Goal: Task Accomplishment & Management: Manage account settings

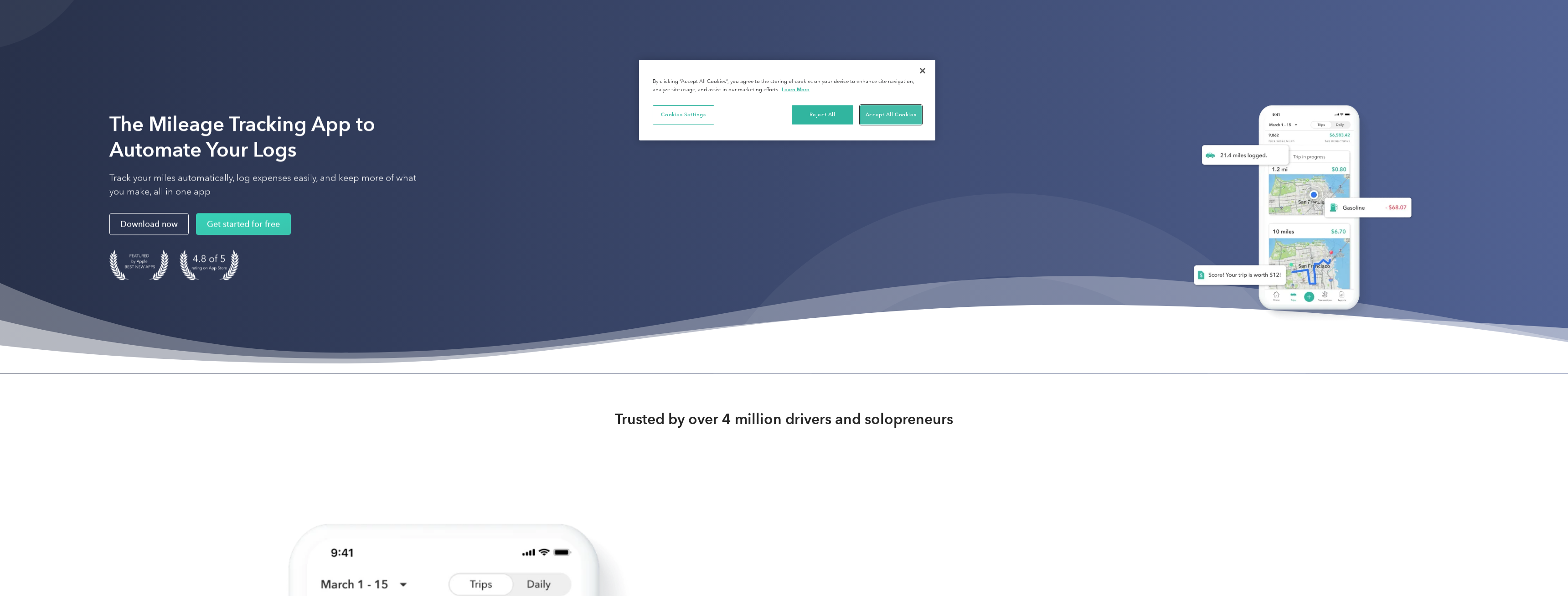
click at [876, 115] on button "Accept All Cookies" at bounding box center [891, 115] width 61 height 19
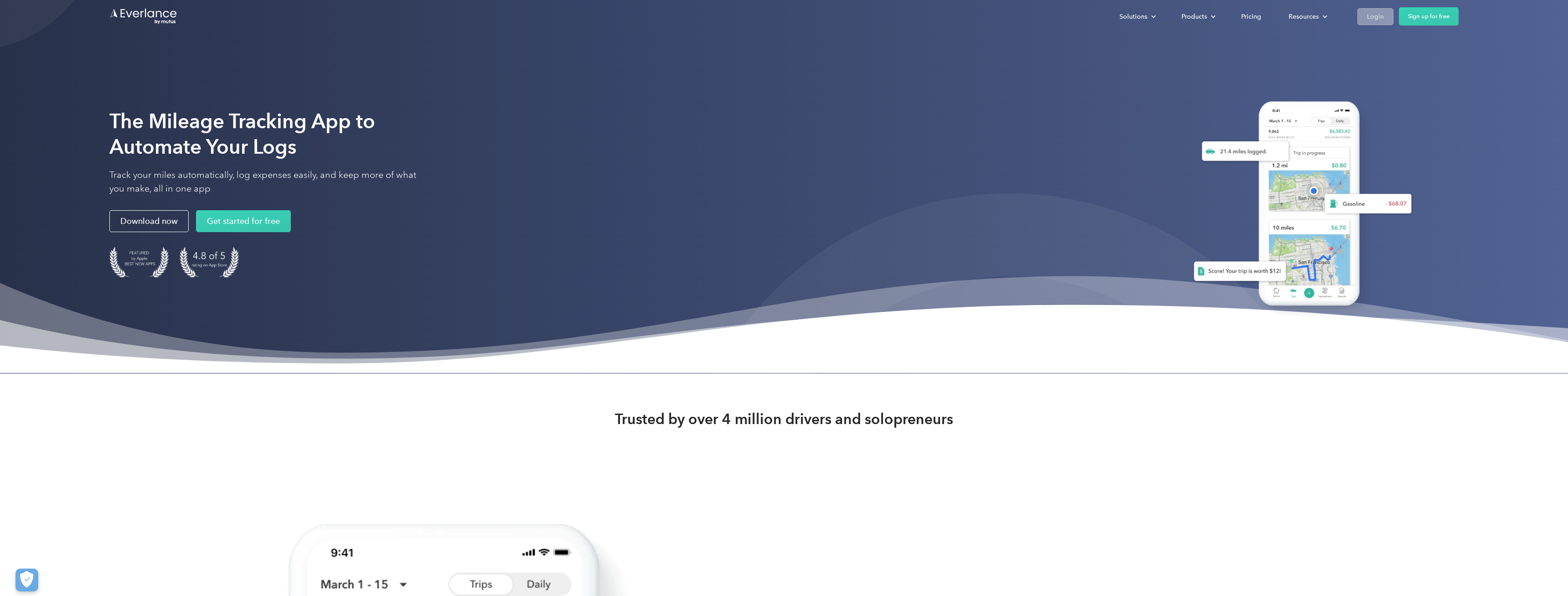
click at [1378, 10] on link "Login" at bounding box center [1375, 16] width 36 height 17
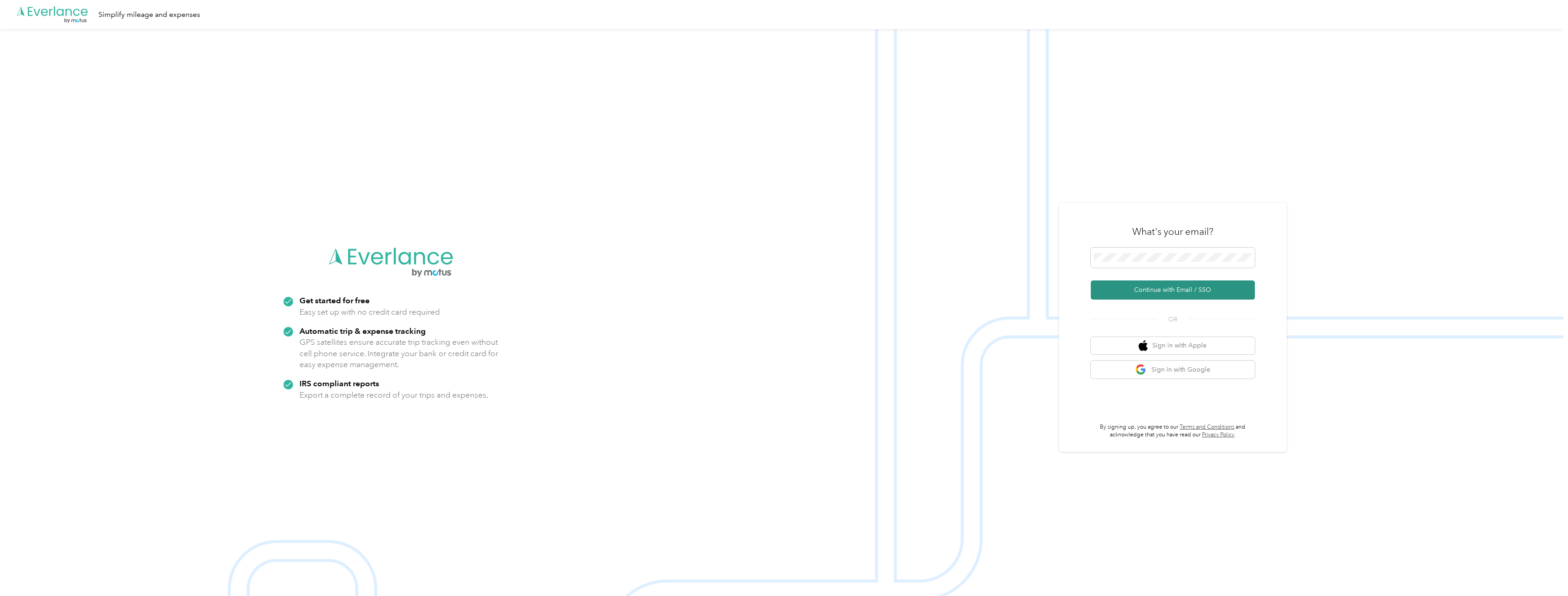
click at [1135, 293] on button "Continue with Email / SSO" at bounding box center [1173, 290] width 164 height 19
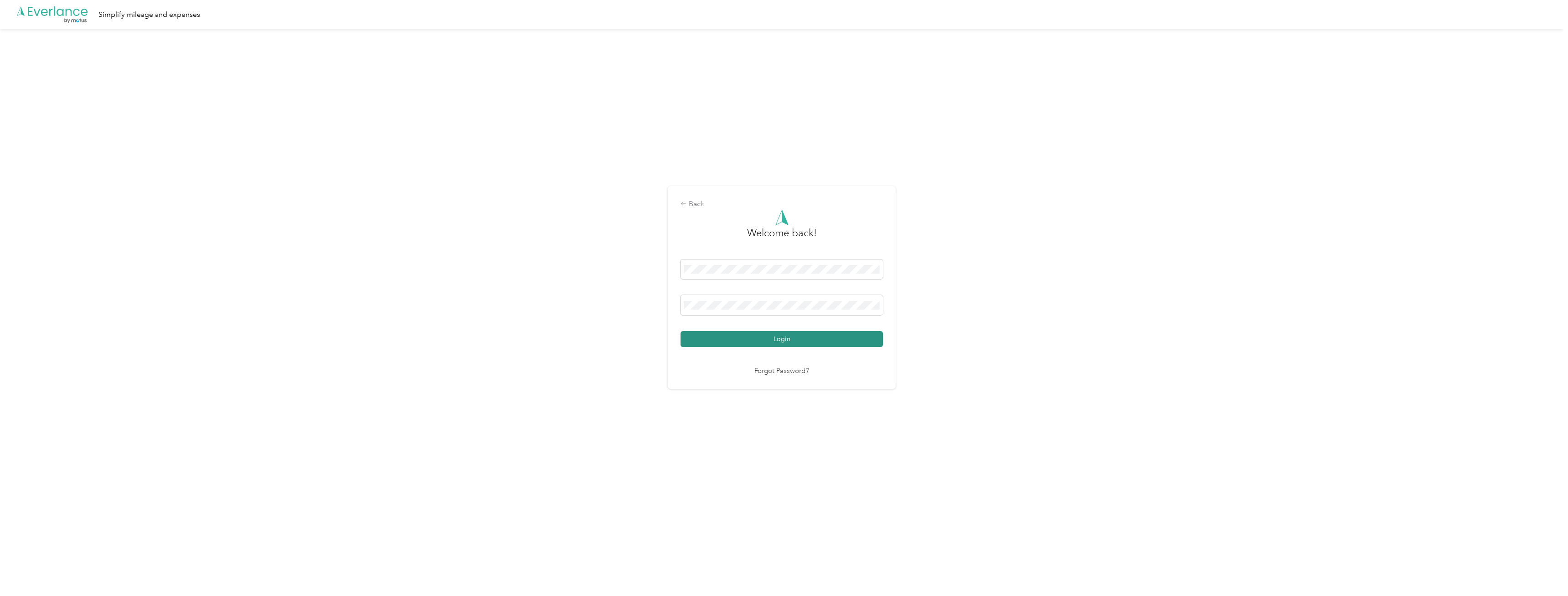
click at [746, 338] on button "Login" at bounding box center [781, 339] width 202 height 16
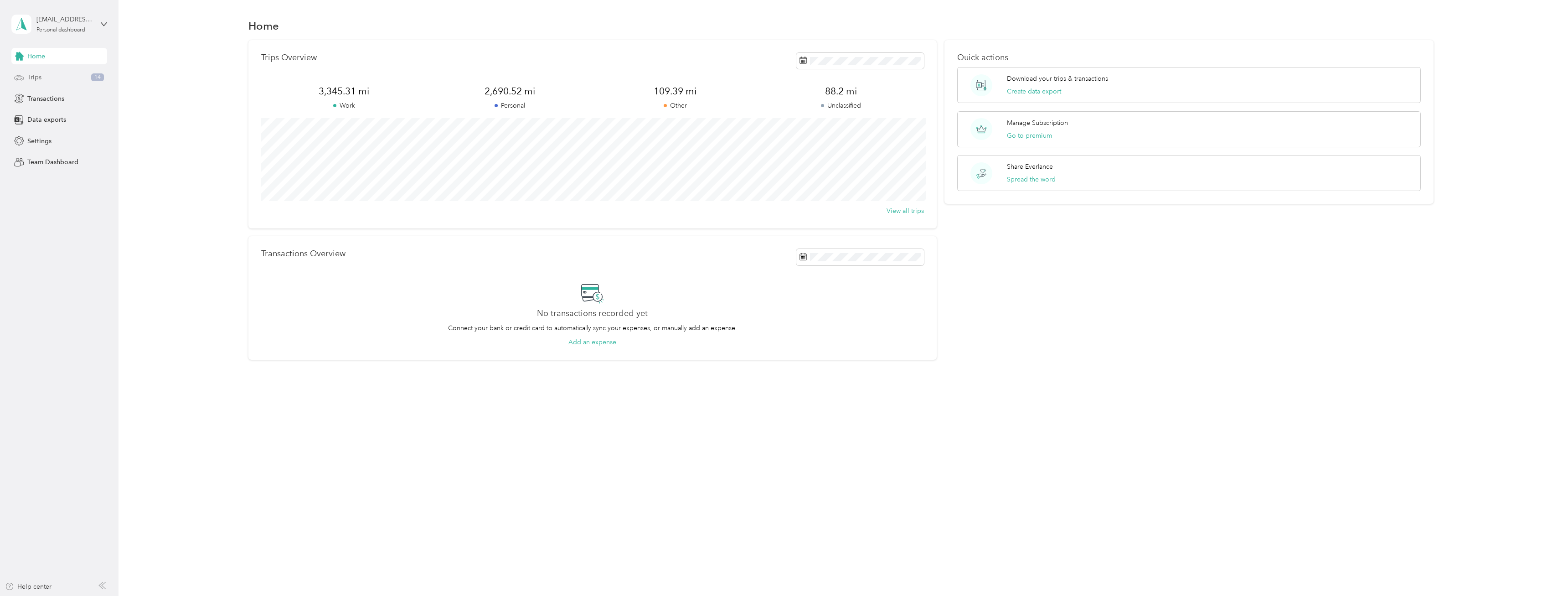
click at [52, 80] on div "Trips 14" at bounding box center [59, 77] width 96 height 16
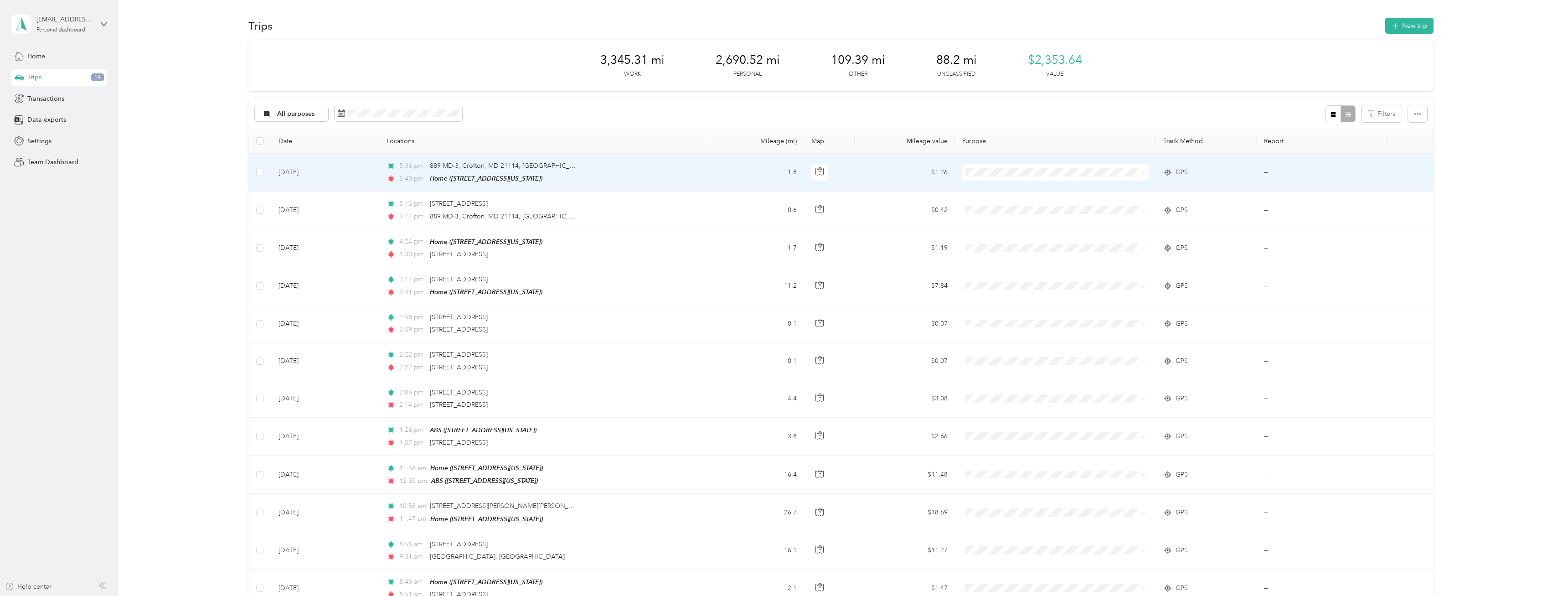
click at [1030, 206] on span "Personal" at bounding box center [1065, 206] width 158 height 9
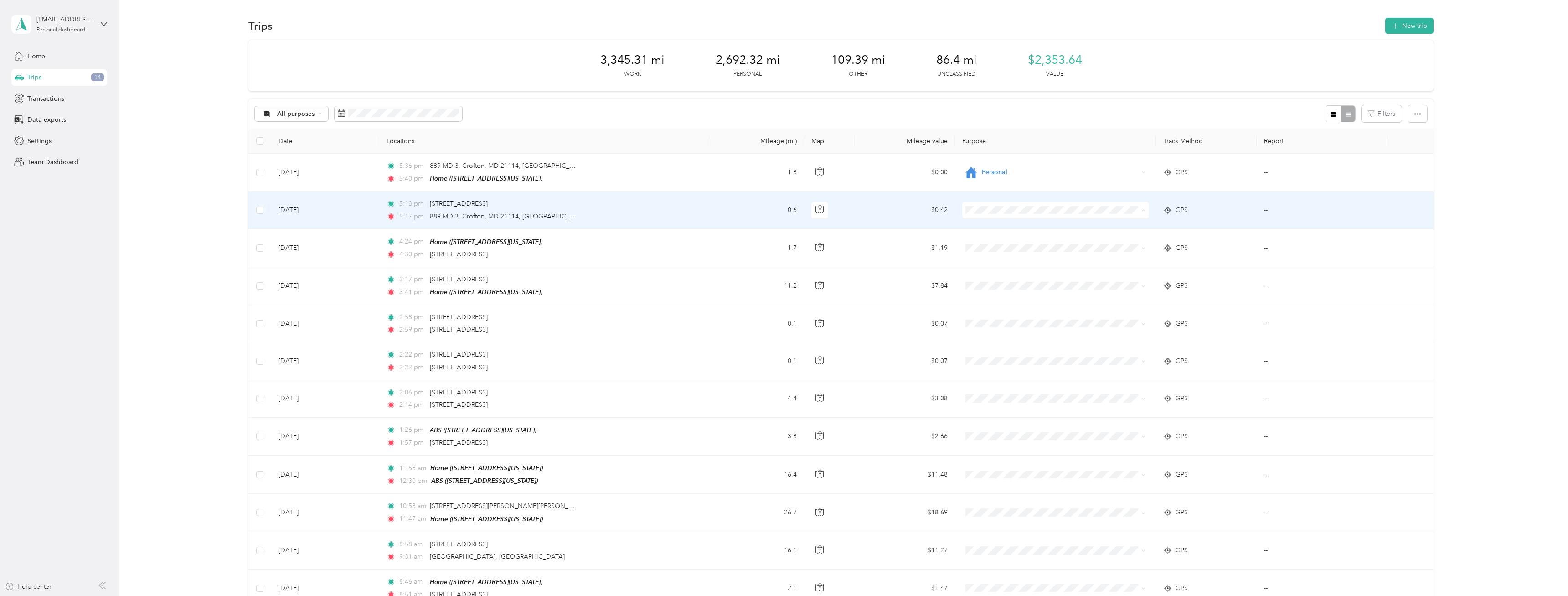
click at [668, 212] on td "5:13 pm 1643 Crofton Center b106, Crofton, MD 21114, USA 5:17 pm 889 MD-3, Crof…" at bounding box center [544, 209] width 331 height 37
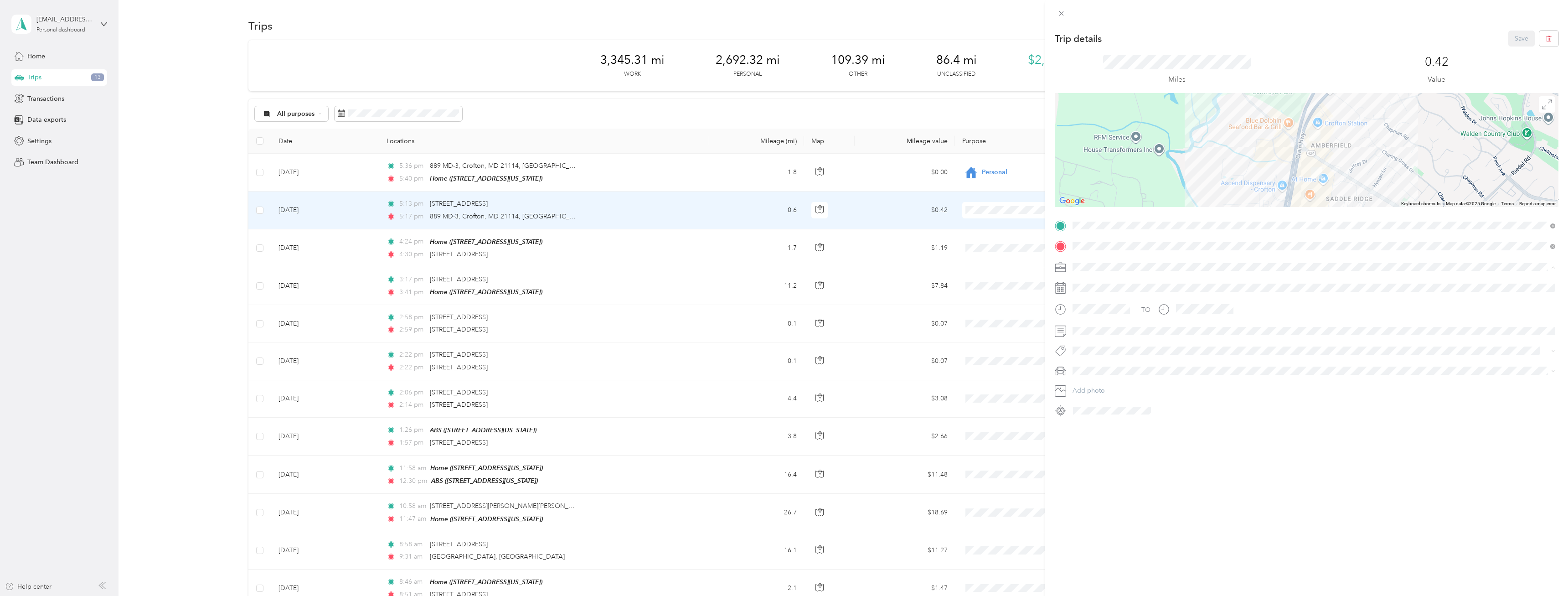
click at [1100, 304] on li "Personal" at bounding box center [1314, 299] width 489 height 16
click at [1516, 42] on button "Save" at bounding box center [1521, 39] width 26 height 16
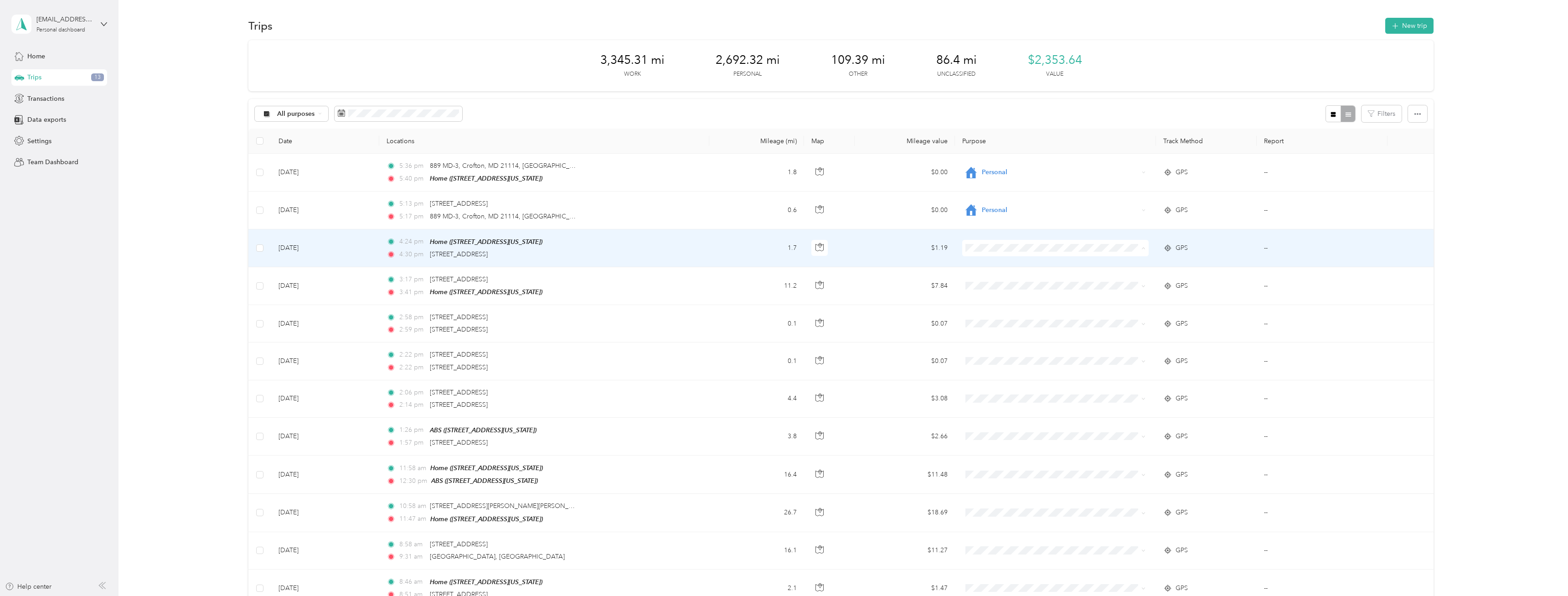
click at [992, 282] on span "Personal" at bounding box center [1065, 282] width 158 height 9
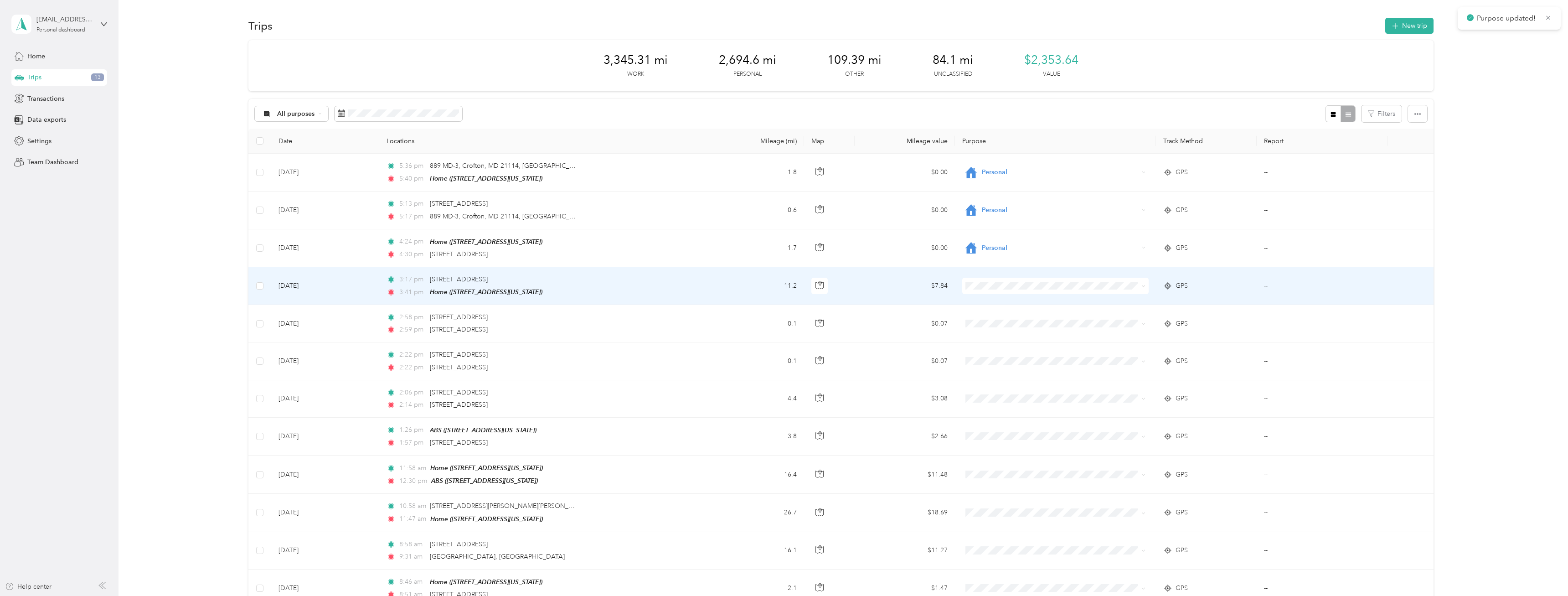
click at [989, 361] on span "Consultant" at bounding box center [1065, 360] width 158 height 9
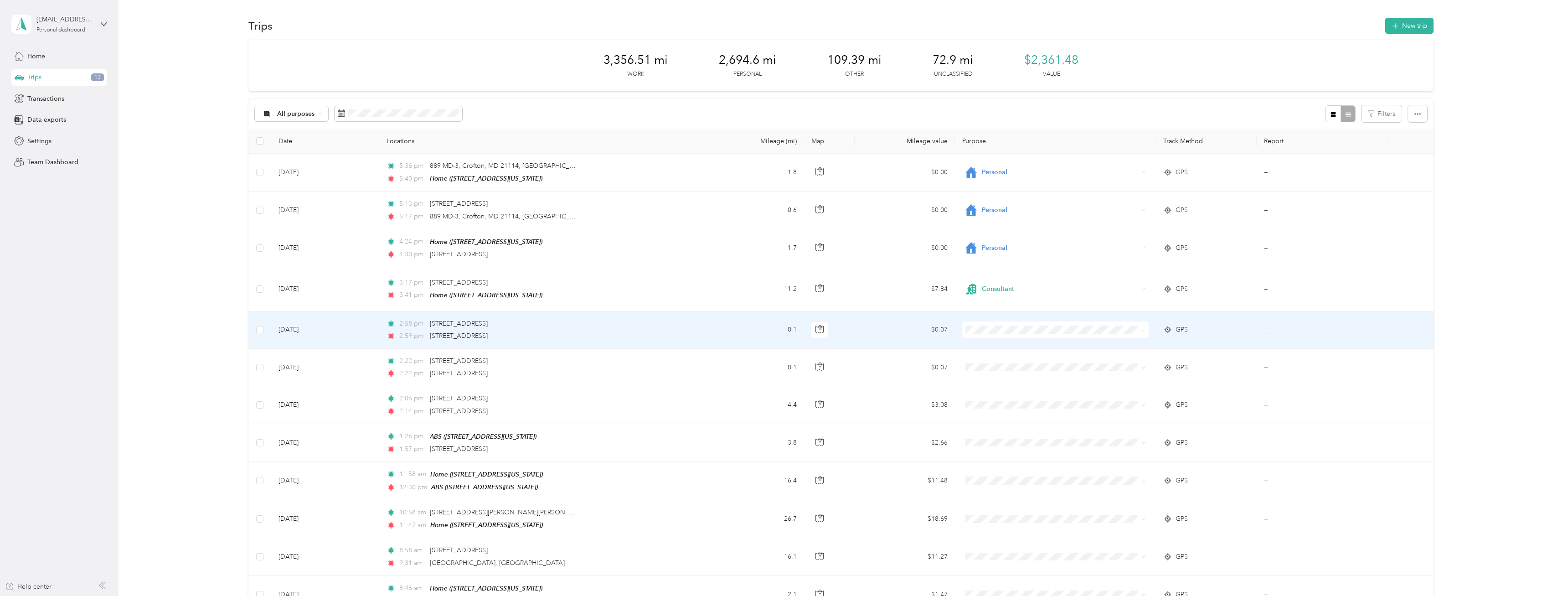
click at [1006, 400] on span "Consultant" at bounding box center [1056, 404] width 174 height 23
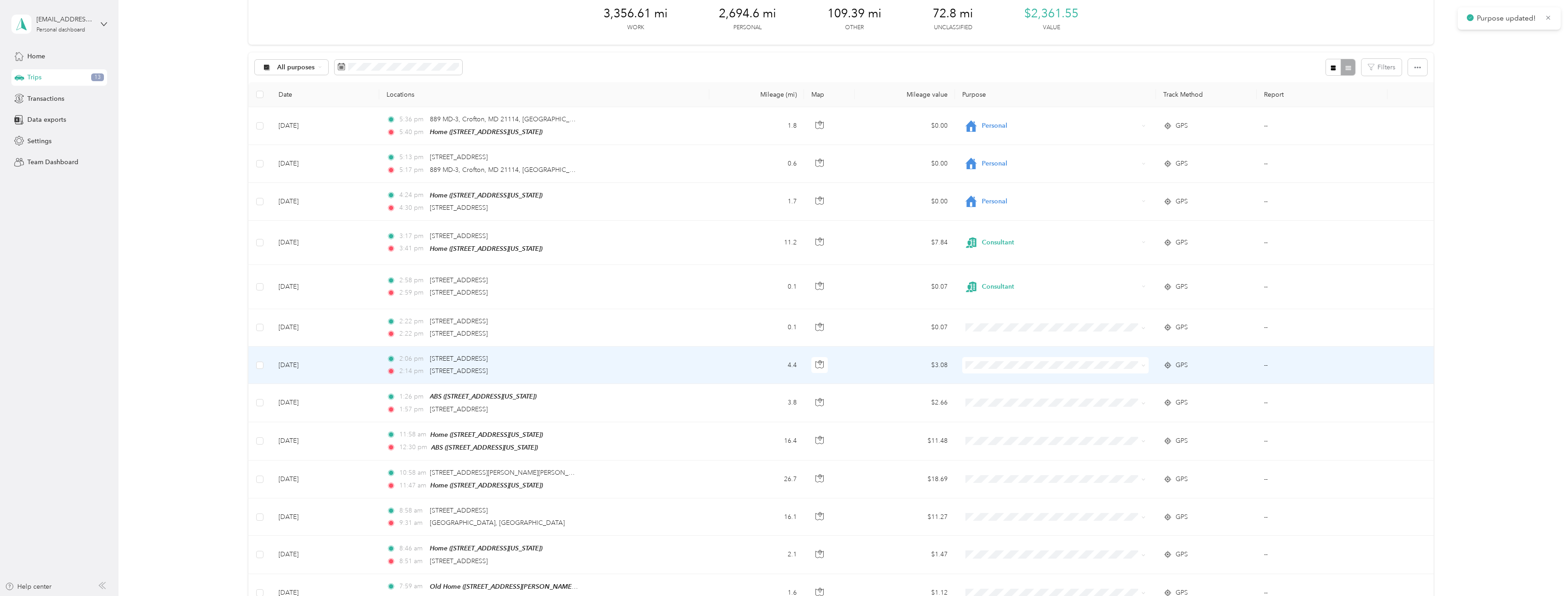
scroll to position [93, 0]
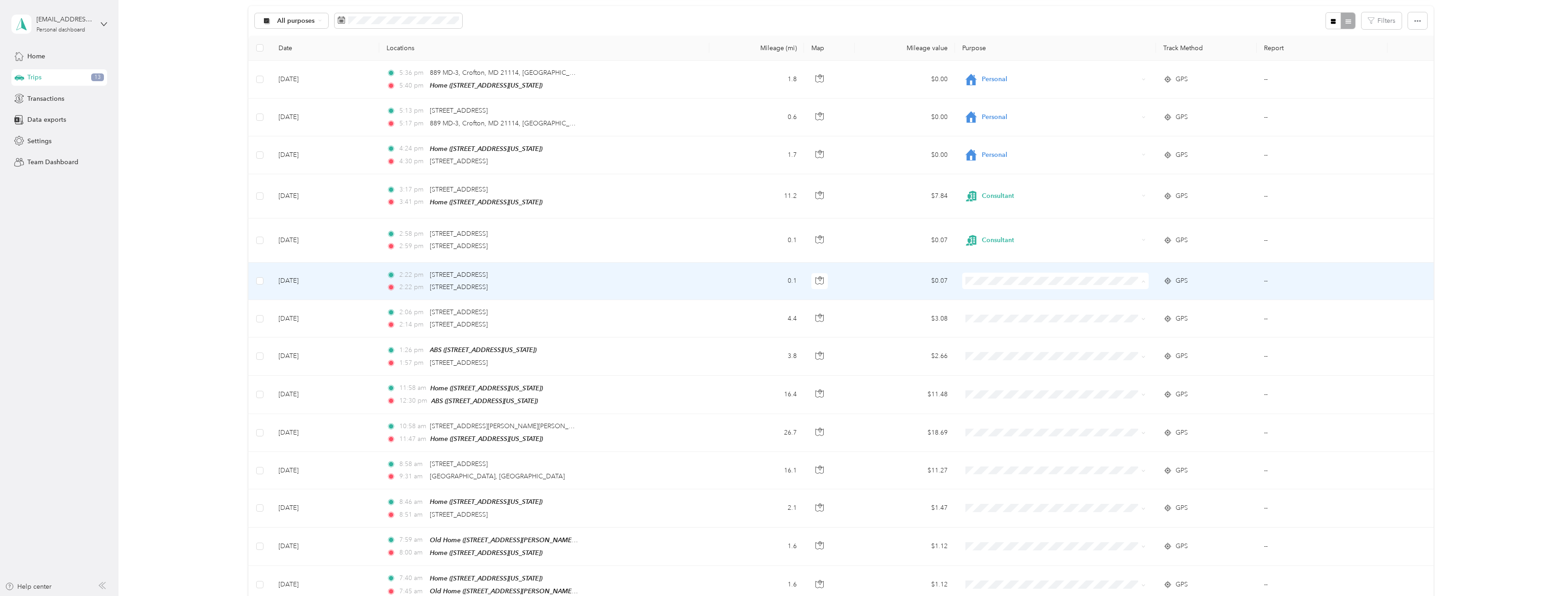
click at [990, 353] on span "Consultant" at bounding box center [1065, 357] width 158 height 9
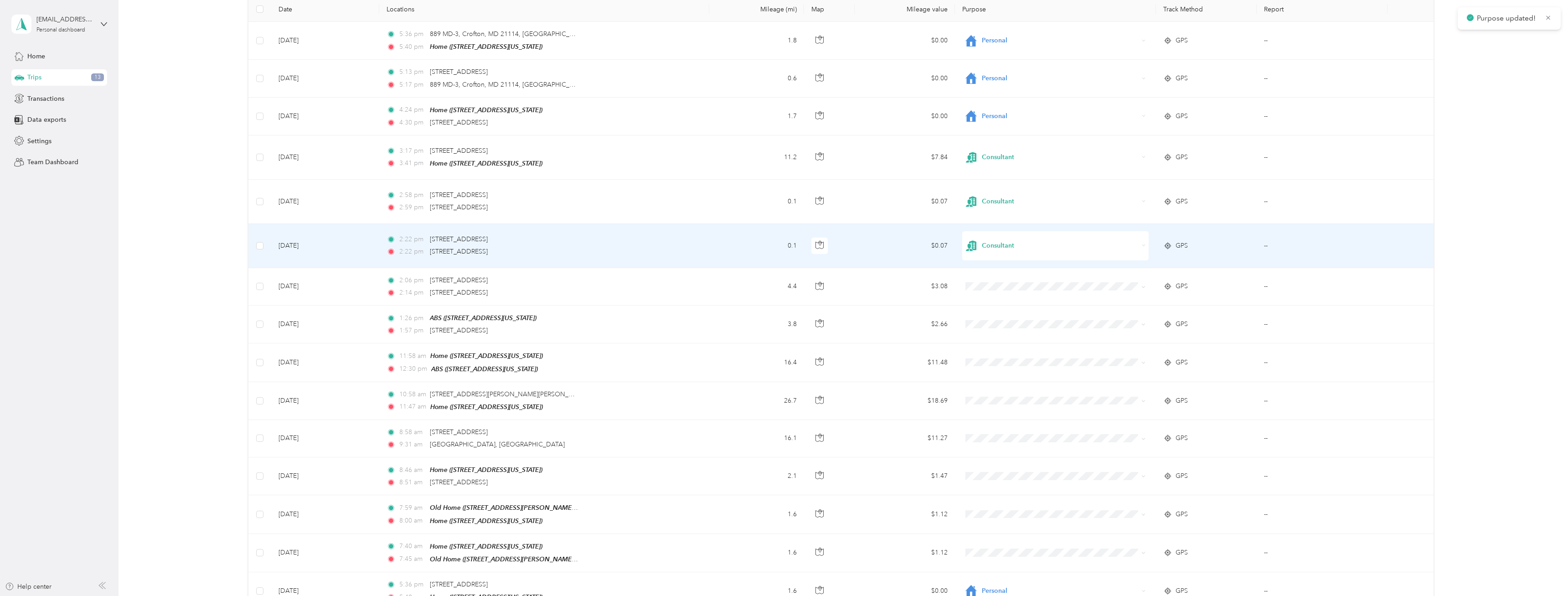
scroll to position [139, 0]
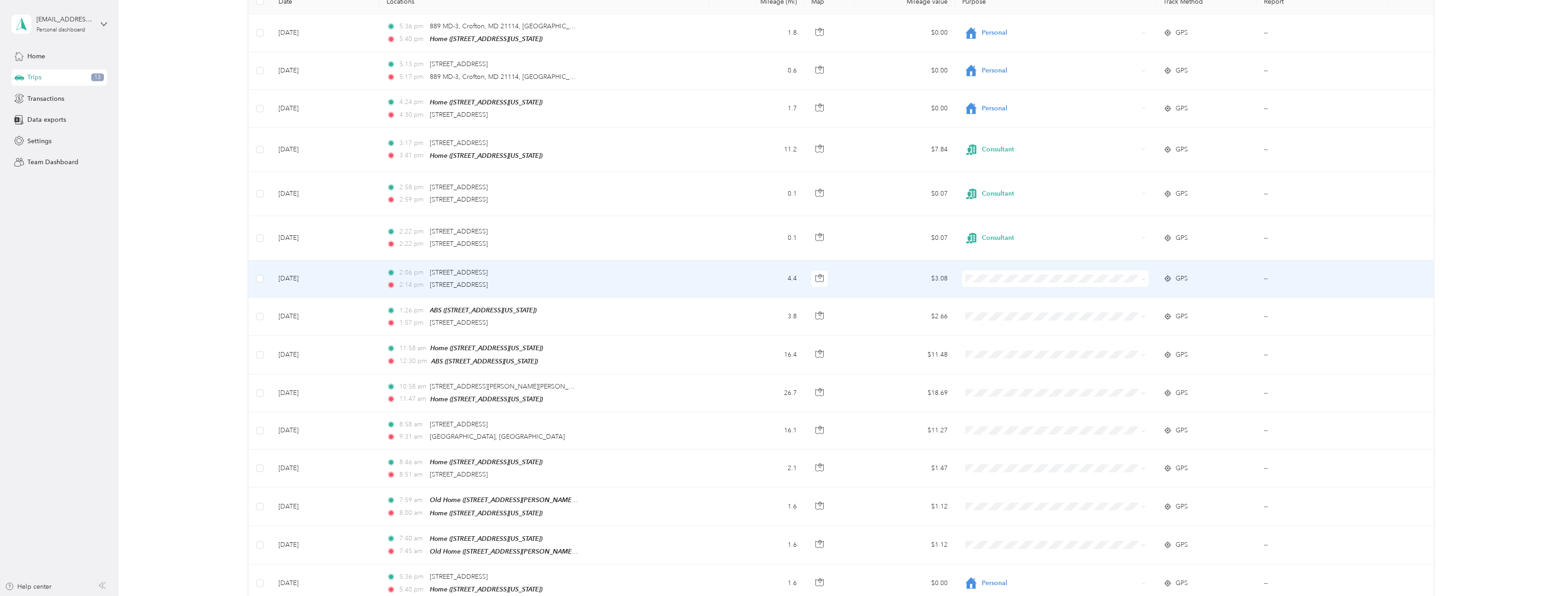
click at [1011, 353] on span "Consultant" at bounding box center [1065, 355] width 158 height 9
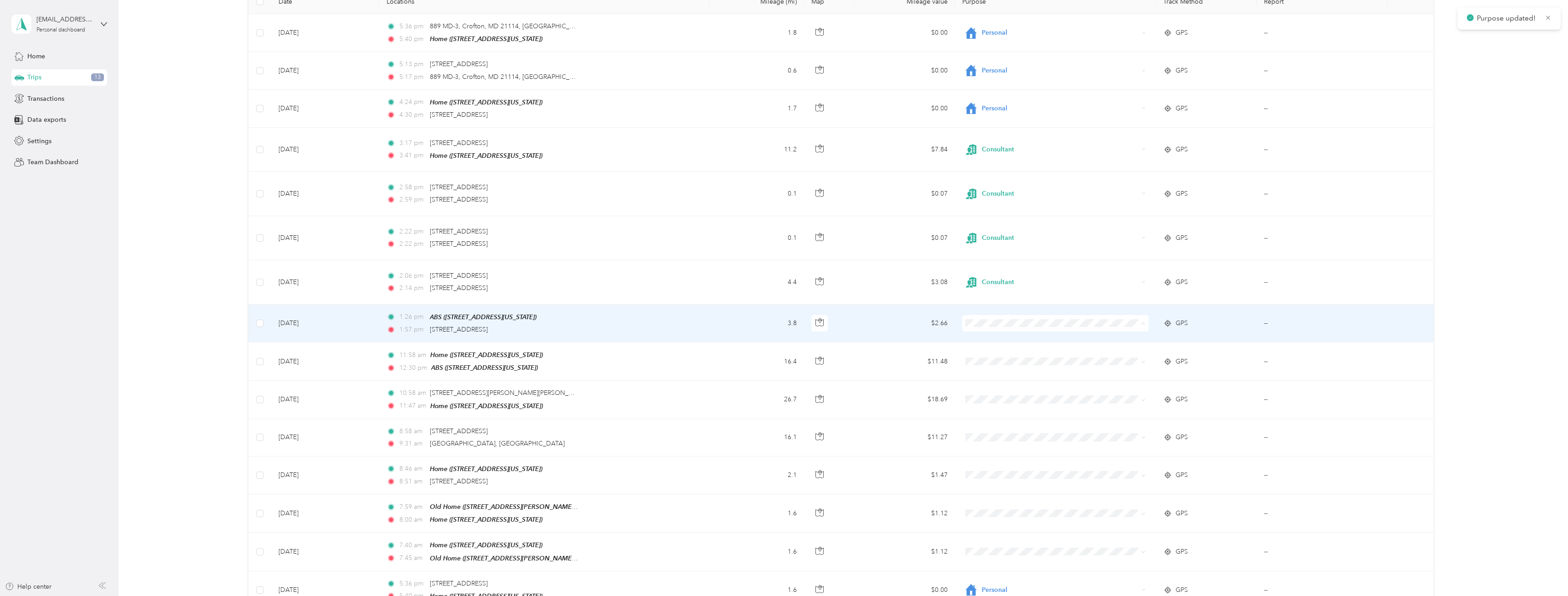
click at [998, 393] on span "Consultant" at bounding box center [1056, 398] width 174 height 23
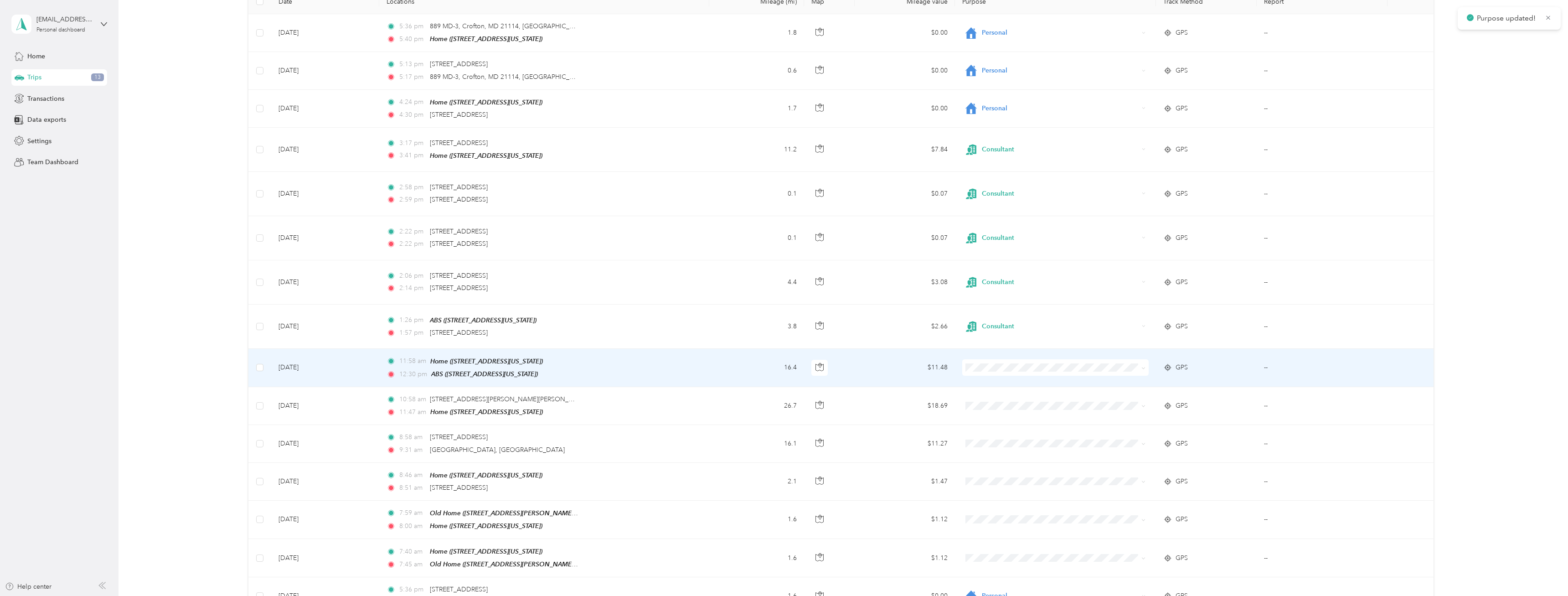
click at [998, 440] on span "Consultant" at bounding box center [1065, 441] width 158 height 9
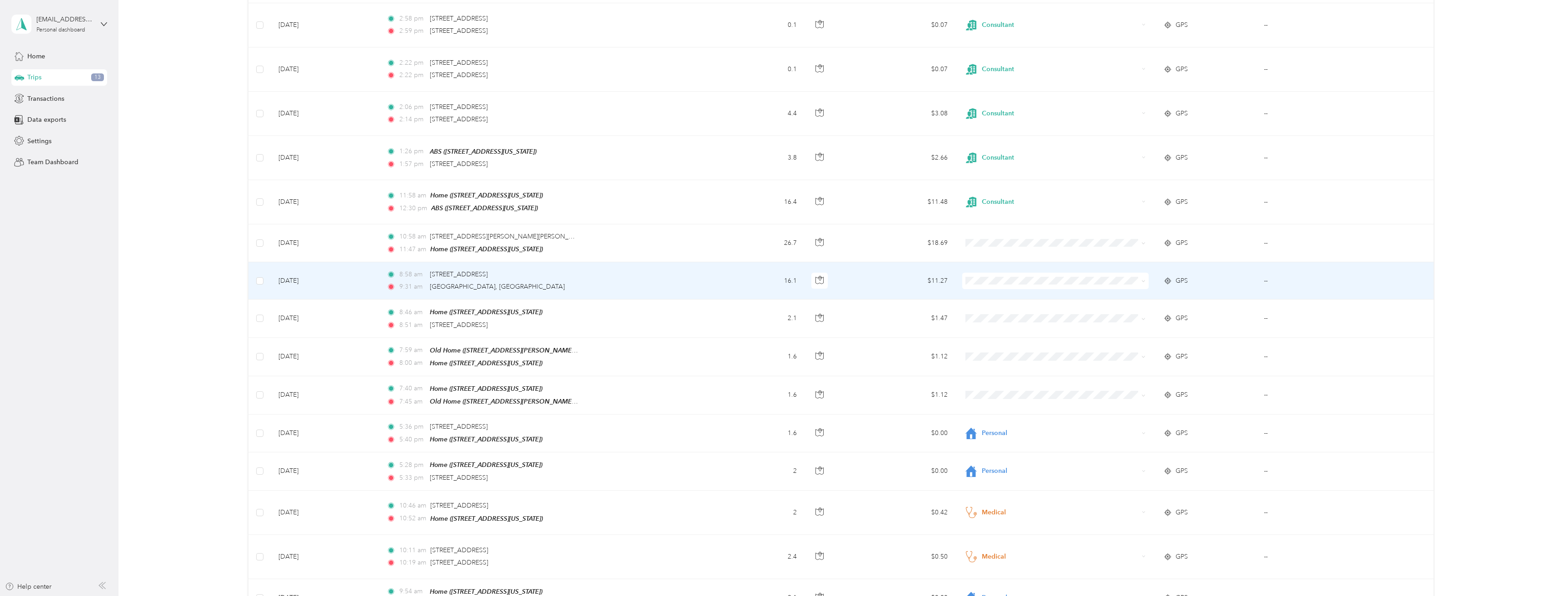
scroll to position [325, 0]
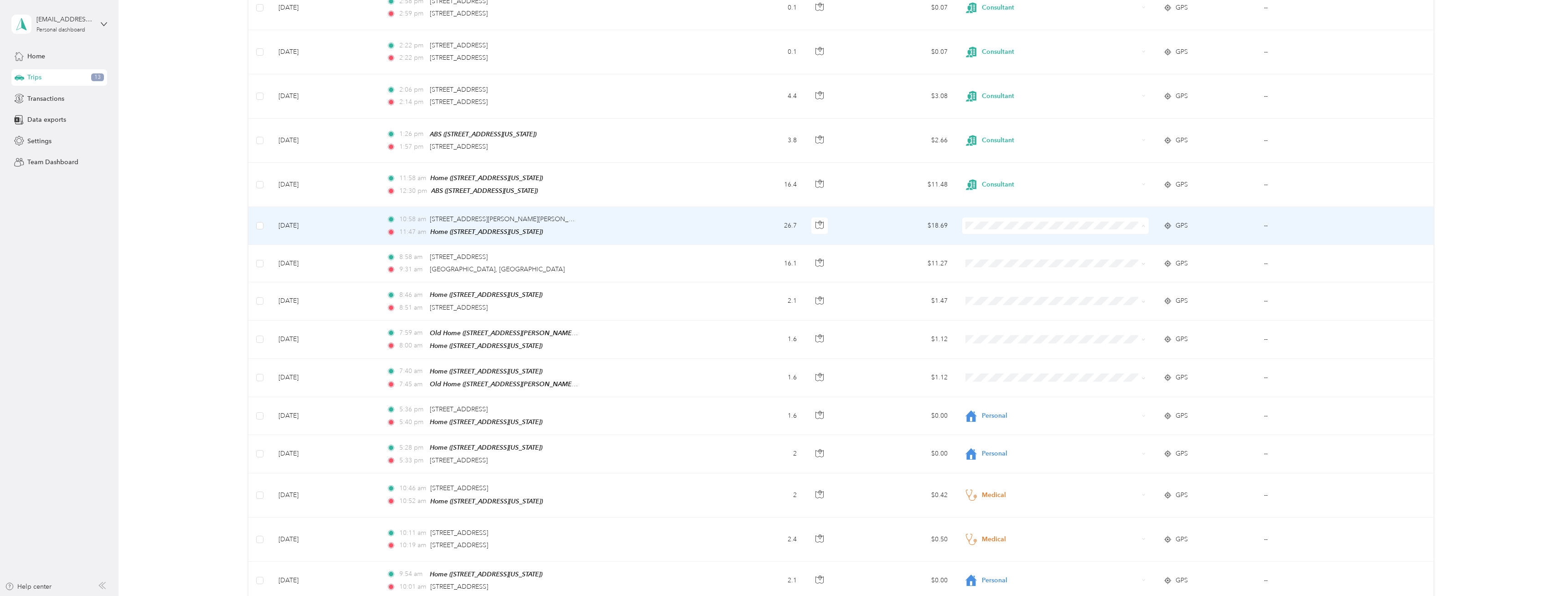
click at [1015, 328] on span "Other" at bounding box center [1065, 325] width 158 height 9
click at [1020, 229] on span "Other" at bounding box center [1060, 225] width 157 height 10
click at [1002, 326] on span "Other" at bounding box center [1059, 325] width 147 height 9
click at [1305, 222] on td "--" at bounding box center [1321, 226] width 131 height 38
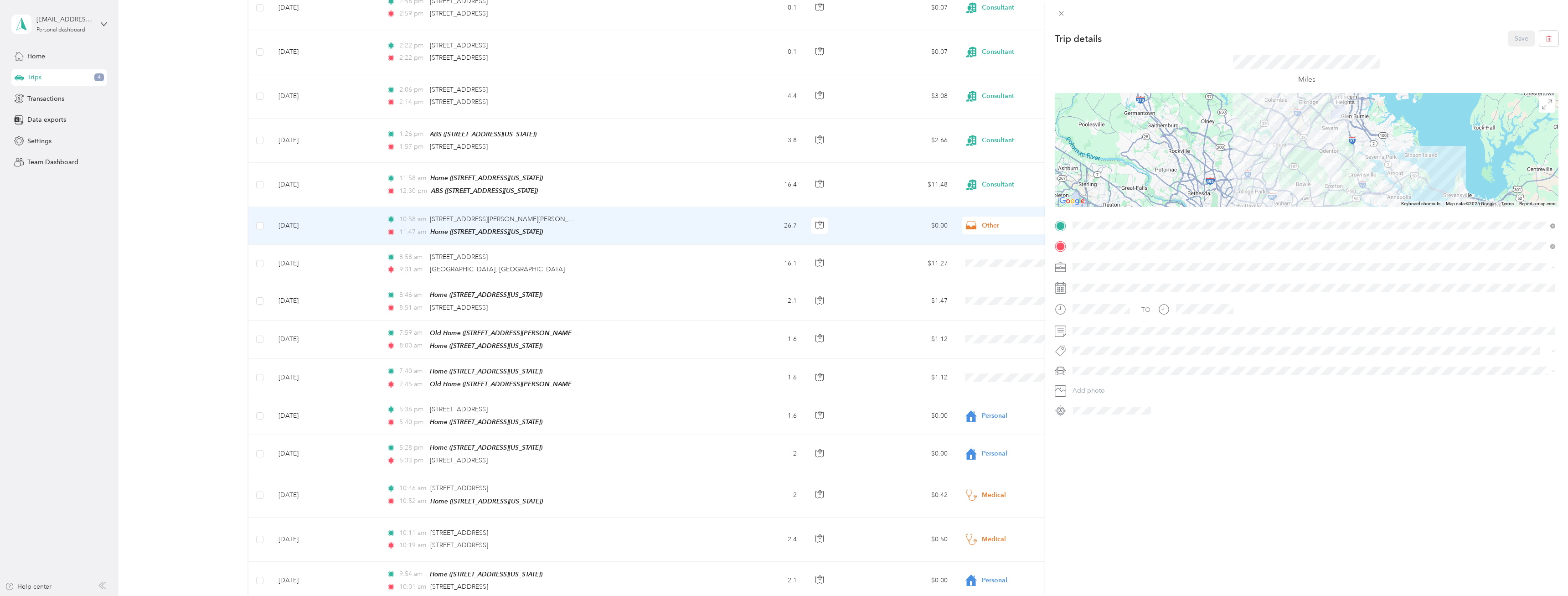
click at [1100, 379] on div "Medical" at bounding box center [1313, 378] width 476 height 9
click at [1512, 42] on button "Save" at bounding box center [1521, 39] width 26 height 16
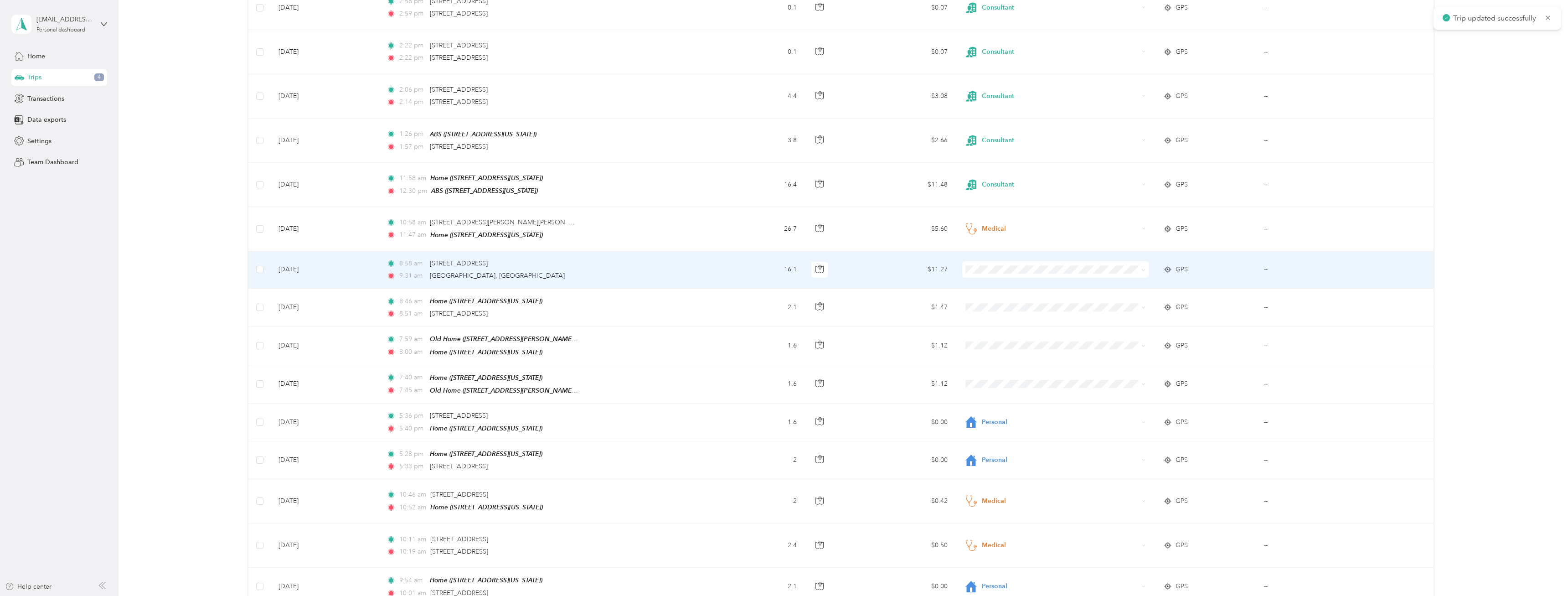
click at [637, 270] on td "8:58 am 2424 Crofton Ln, Crofton, MD 21114, USA 9:31 am Unnamed Road, Laurel, M…" at bounding box center [544, 269] width 331 height 37
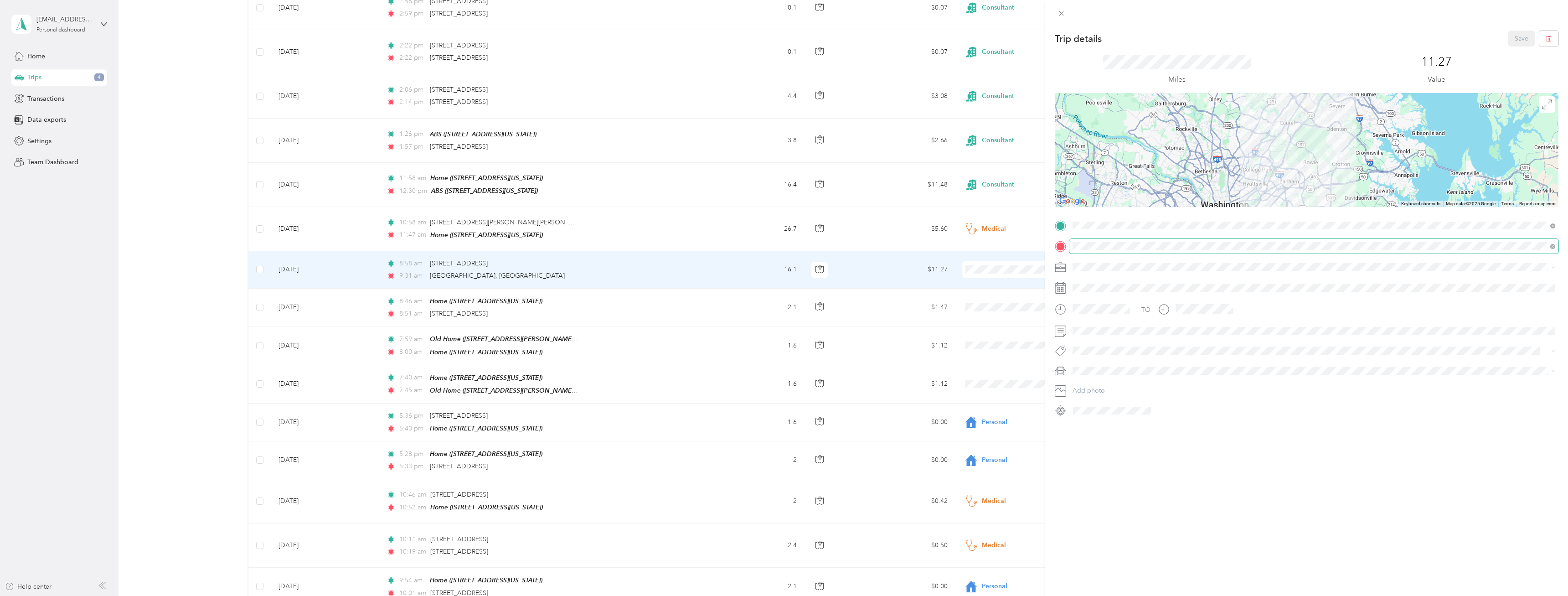
click at [1133, 251] on span at bounding box center [1314, 246] width 489 height 15
click at [1081, 378] on span "Medical" at bounding box center [1086, 379] width 23 height 8
click at [1518, 39] on button "Save" at bounding box center [1521, 39] width 26 height 16
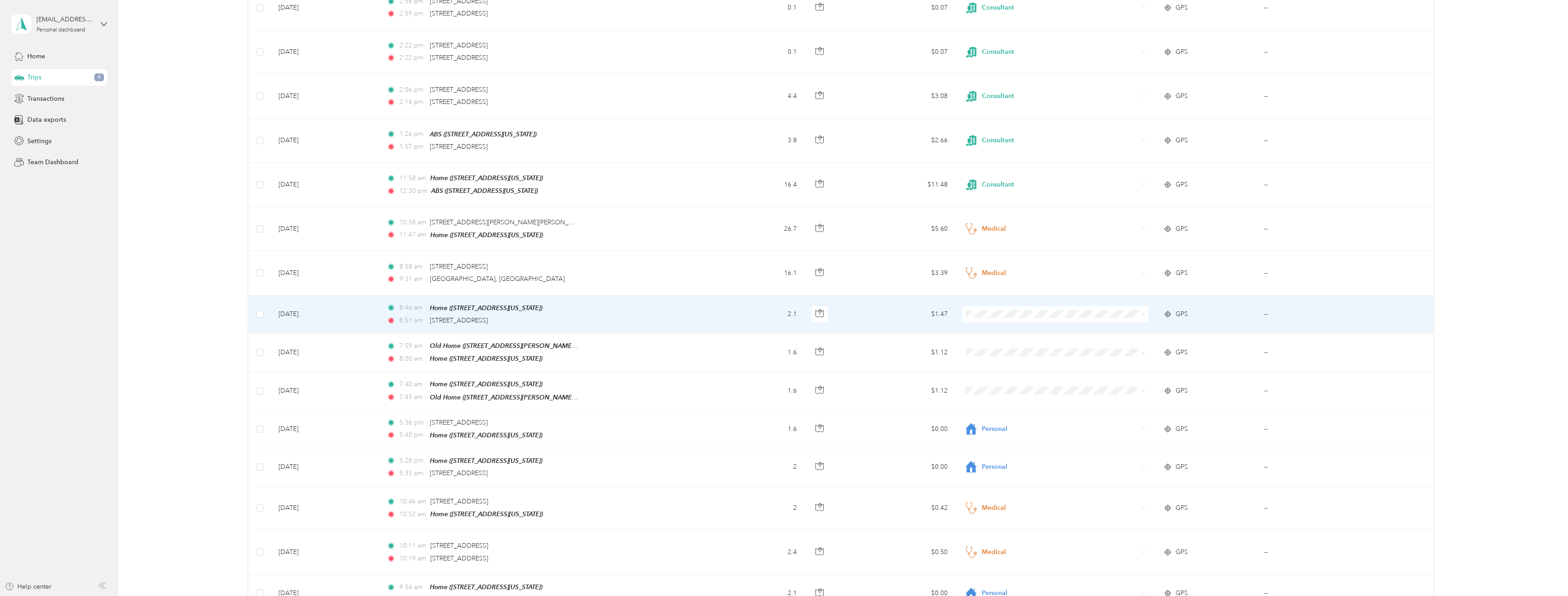
click at [905, 314] on td "$1.47" at bounding box center [905, 314] width 101 height 38
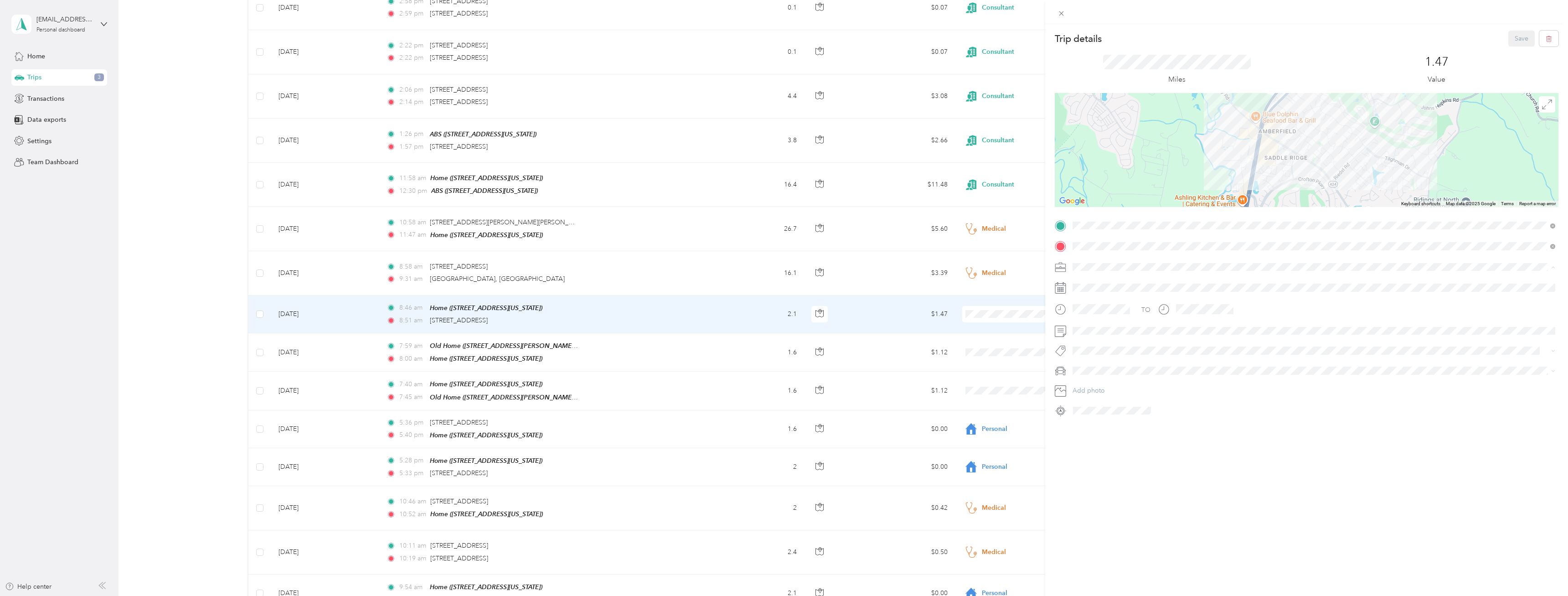
click at [1094, 303] on li "Personal" at bounding box center [1314, 299] width 489 height 16
click at [749, 349] on div "Trip details Save This trip cannot be edited because it is either under review,…" at bounding box center [784, 298] width 1568 height 596
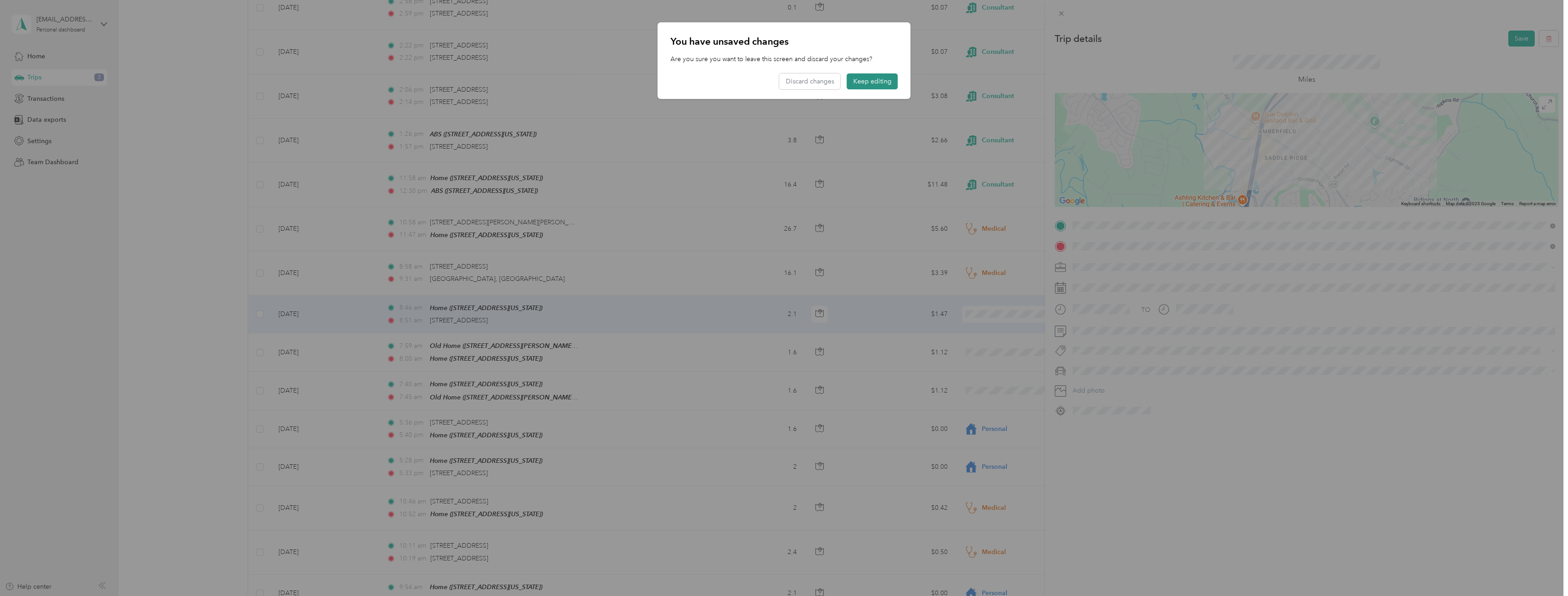
click at [878, 85] on button "Keep editing" at bounding box center [873, 82] width 51 height 16
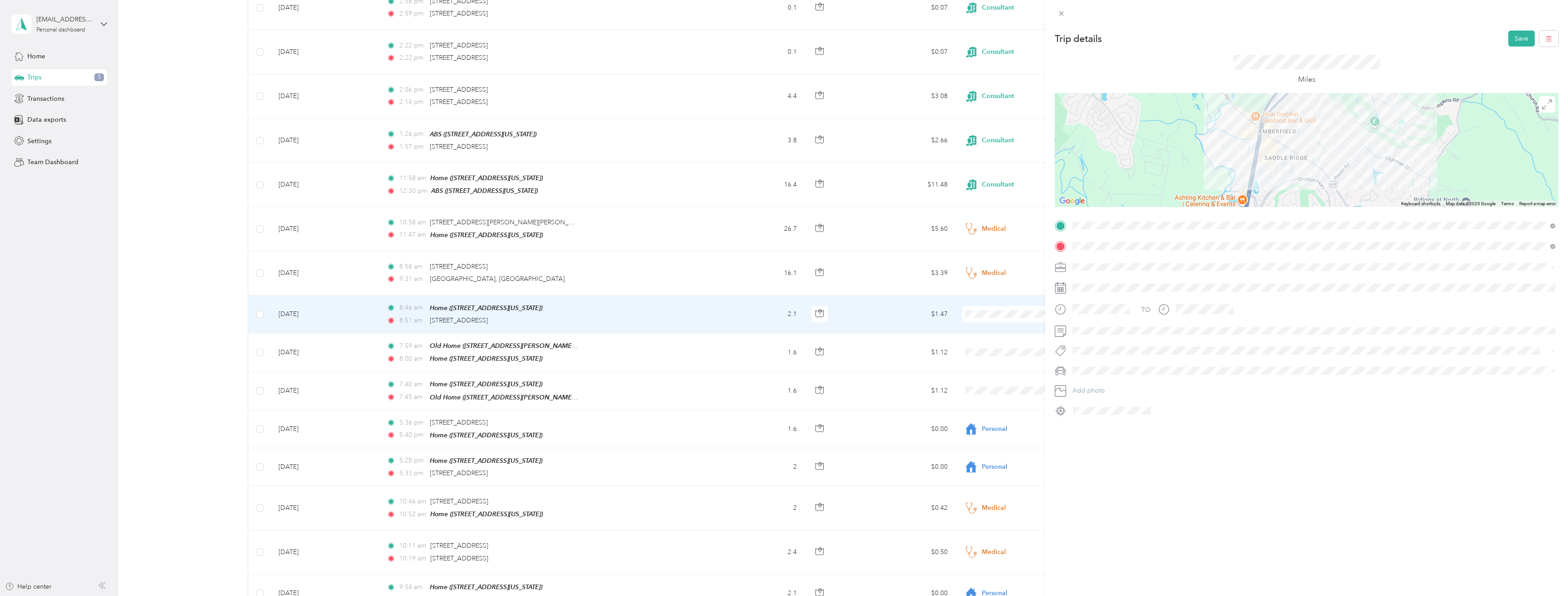
scroll to position [325, 0]
click at [1514, 42] on button "Save" at bounding box center [1521, 39] width 26 height 16
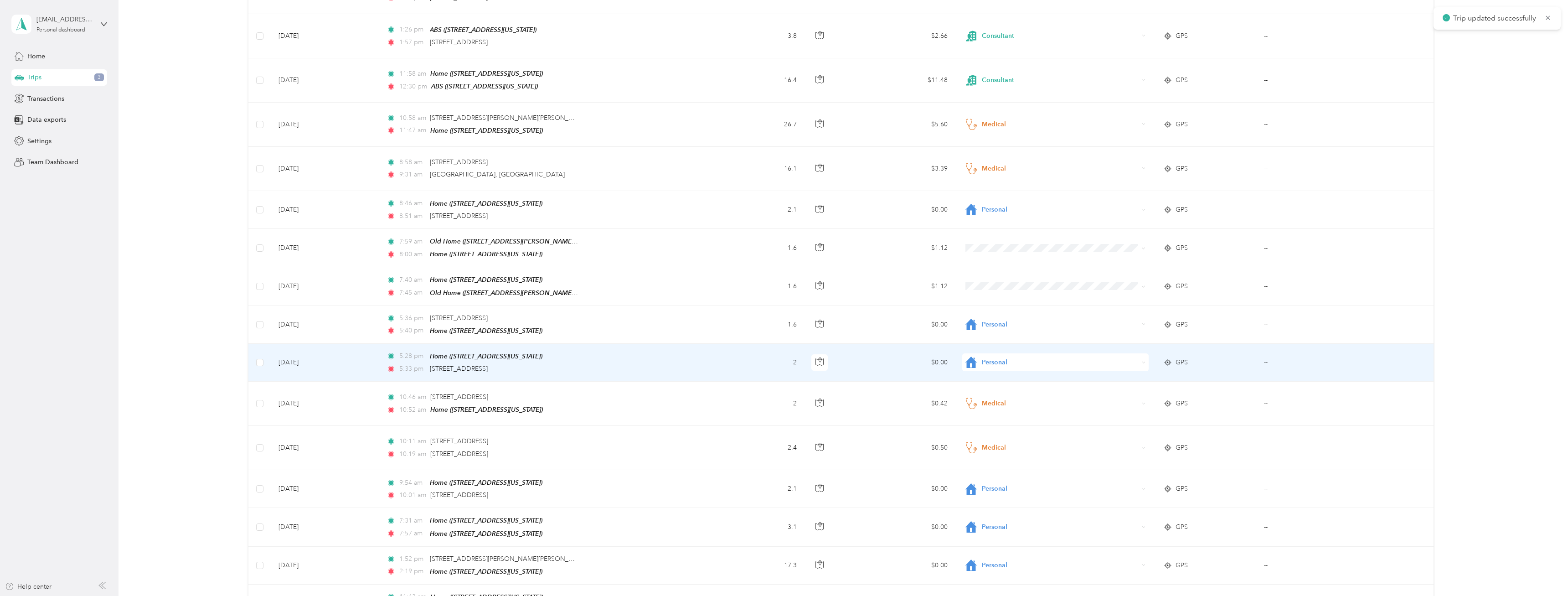
scroll to position [465, 0]
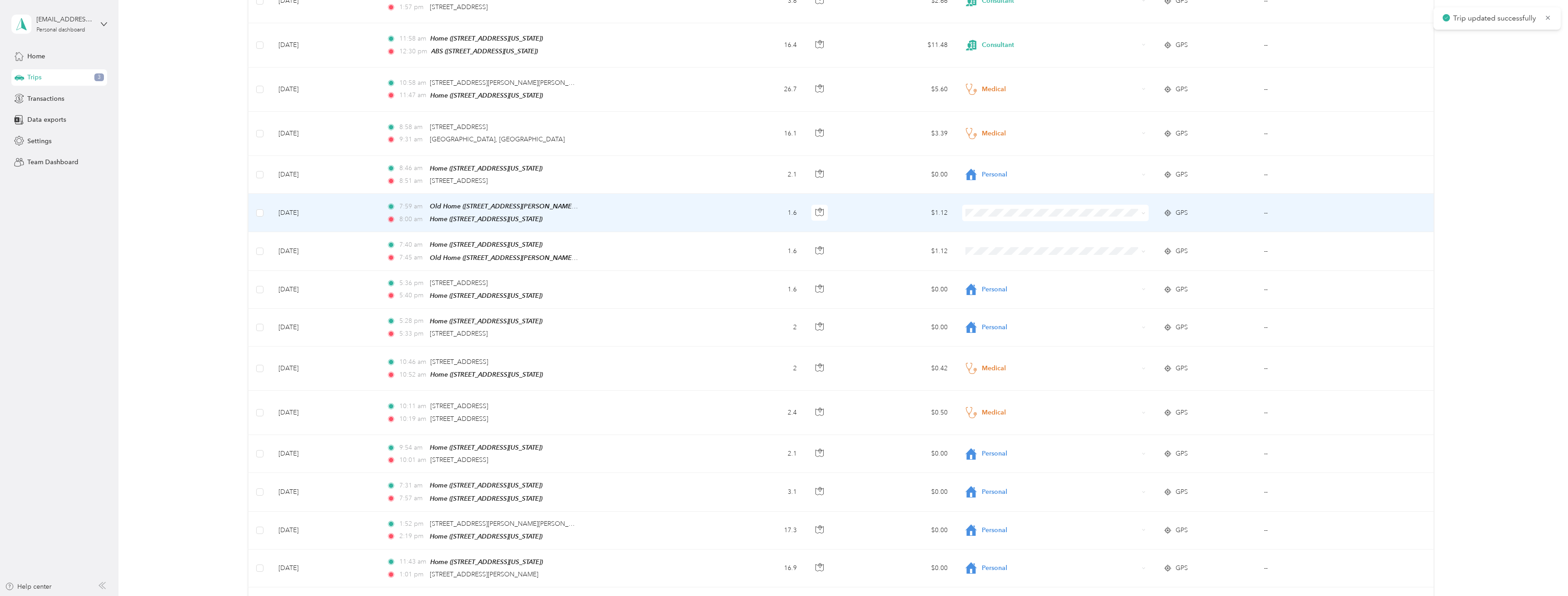
click at [990, 215] on span at bounding box center [1056, 213] width 187 height 16
click at [987, 242] on span "Personal" at bounding box center [1065, 247] width 158 height 9
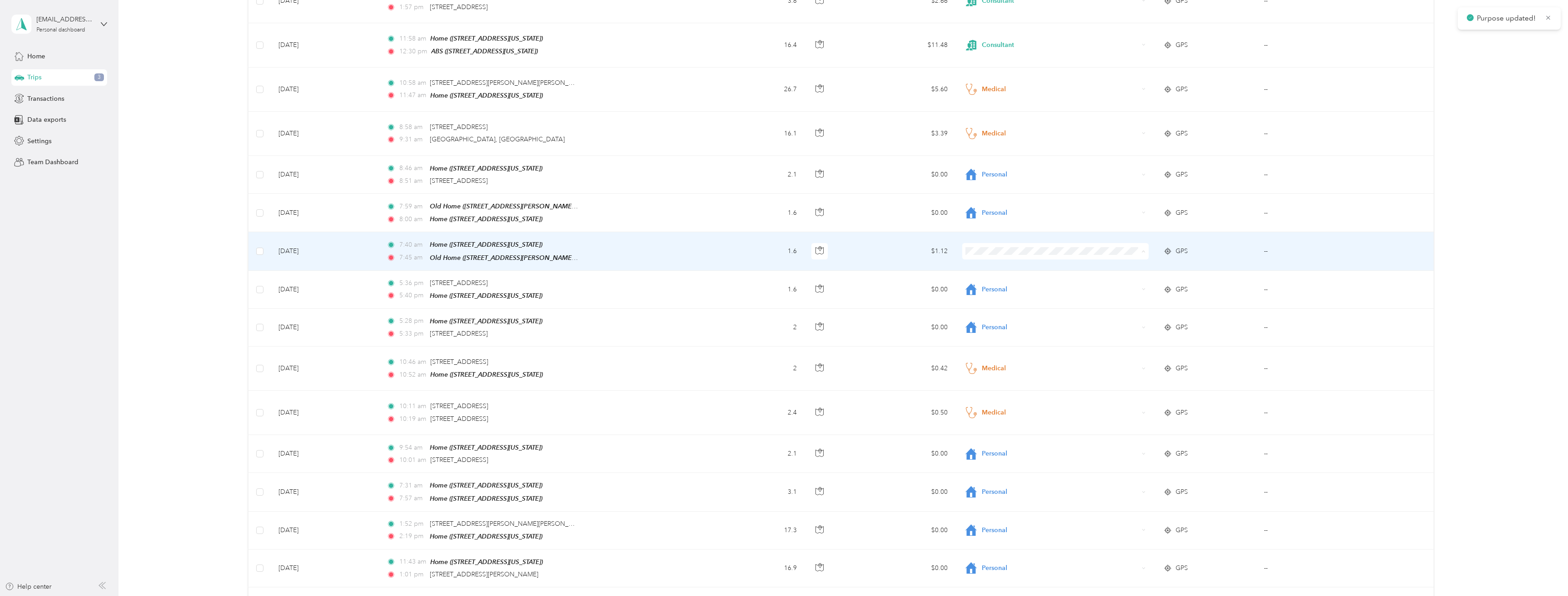
click at [990, 281] on span "Personal" at bounding box center [1065, 284] width 158 height 9
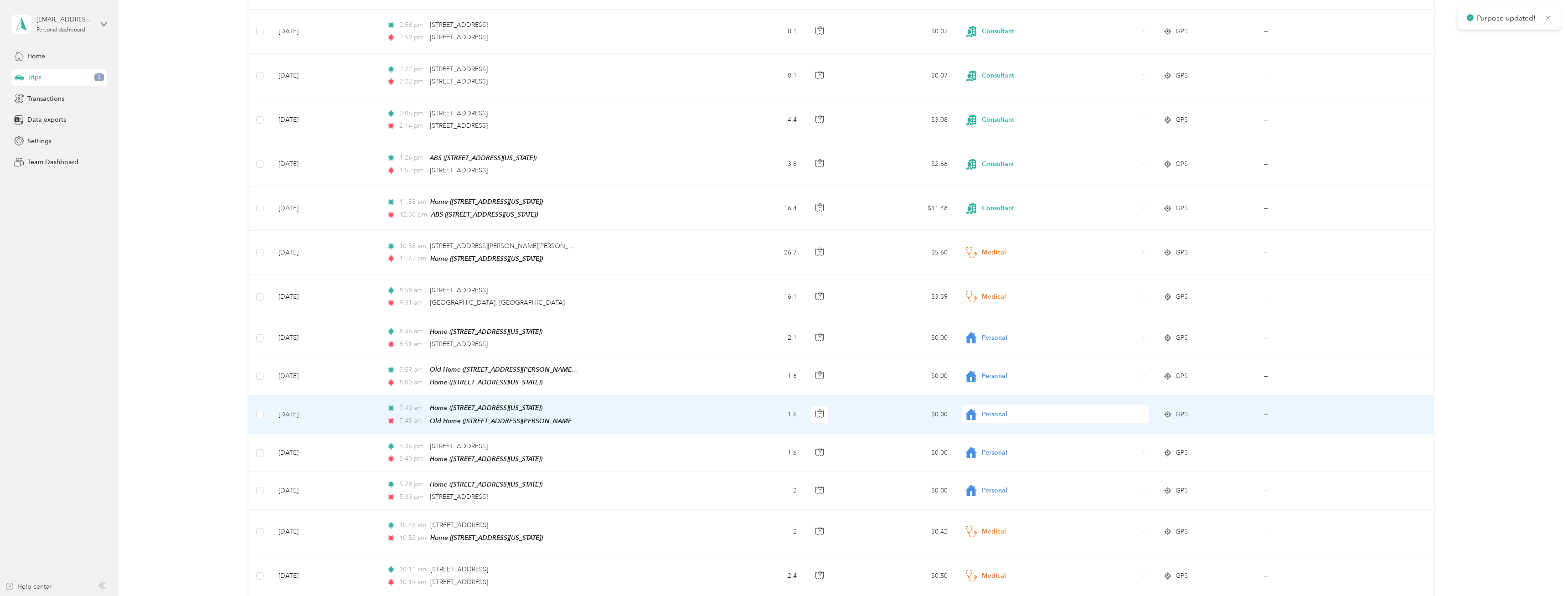
scroll to position [0, 0]
